Goal: Go to known website: Access a specific website the user already knows

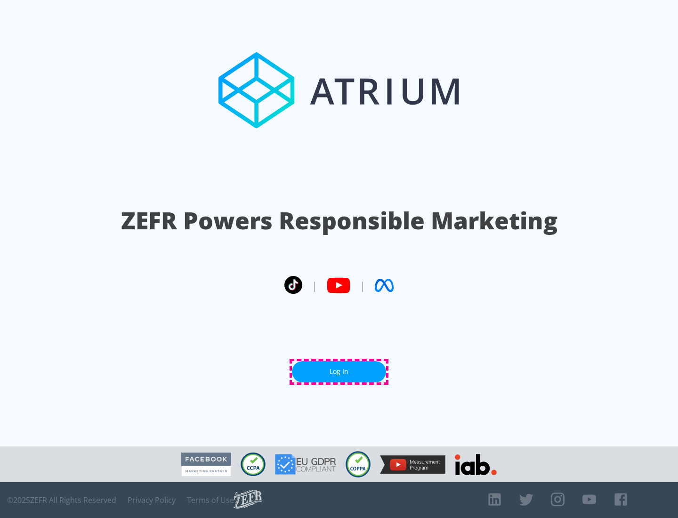
click at [339, 372] on link "Log In" at bounding box center [339, 371] width 94 height 21
